Goal: Find specific fact: Find specific fact

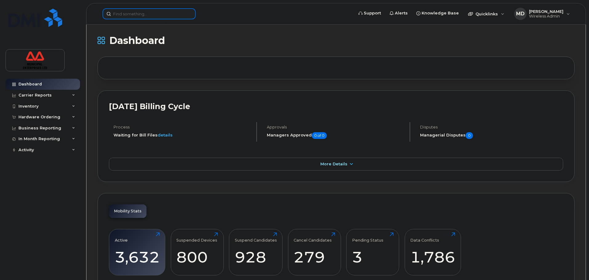
click at [143, 15] on input at bounding box center [148, 13] width 93 height 11
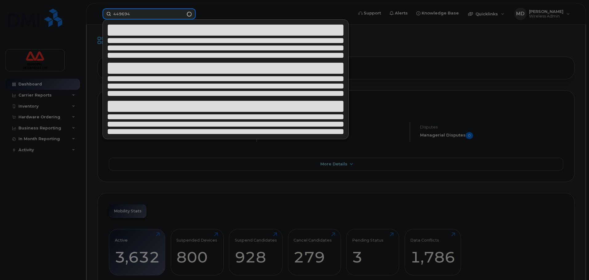
type input "4469694"
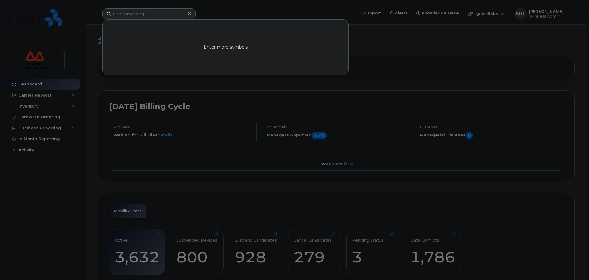
click at [375, 37] on div at bounding box center [294, 140] width 589 height 280
click at [134, 16] on input at bounding box center [148, 13] width 93 height 11
type input "6415600"
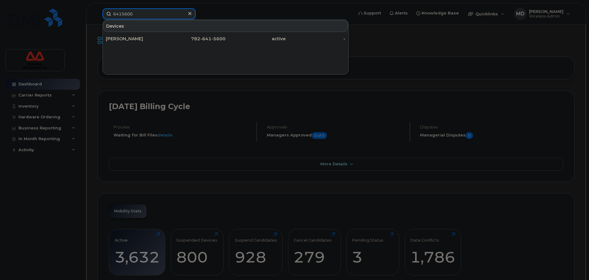
drag, startPoint x: 137, startPoint y: 14, endPoint x: 74, endPoint y: 20, distance: 63.9
click at [97, 19] on div "6415600 Devices Nicole Bailey 782- 641 - 5600 active -" at bounding box center [225, 13] width 256 height 11
